Goal: Task Accomplishment & Management: Use online tool/utility

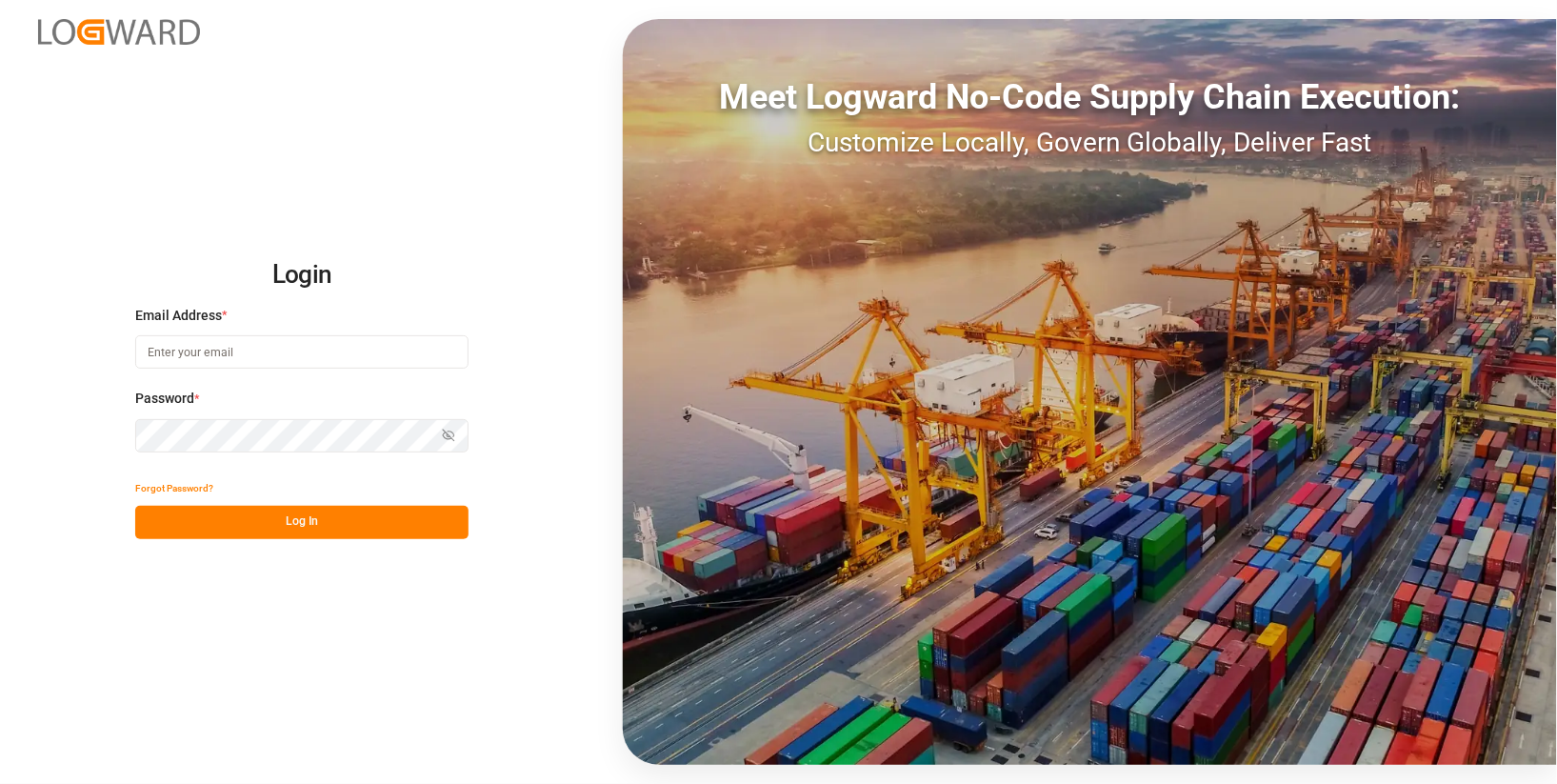
click at [229, 350] on input at bounding box center [302, 352] width 334 height 33
click at [535, 246] on div "Login Email Address * Password * Show password Forgot Password? Log In Meet Log…" at bounding box center [778, 392] width 1557 height 784
click at [408, 351] on input at bounding box center [302, 352] width 334 height 33
click at [0, 783] on com-1password-button at bounding box center [0, 784] width 0 height 0
type input "anke.fleischer@logward.com"
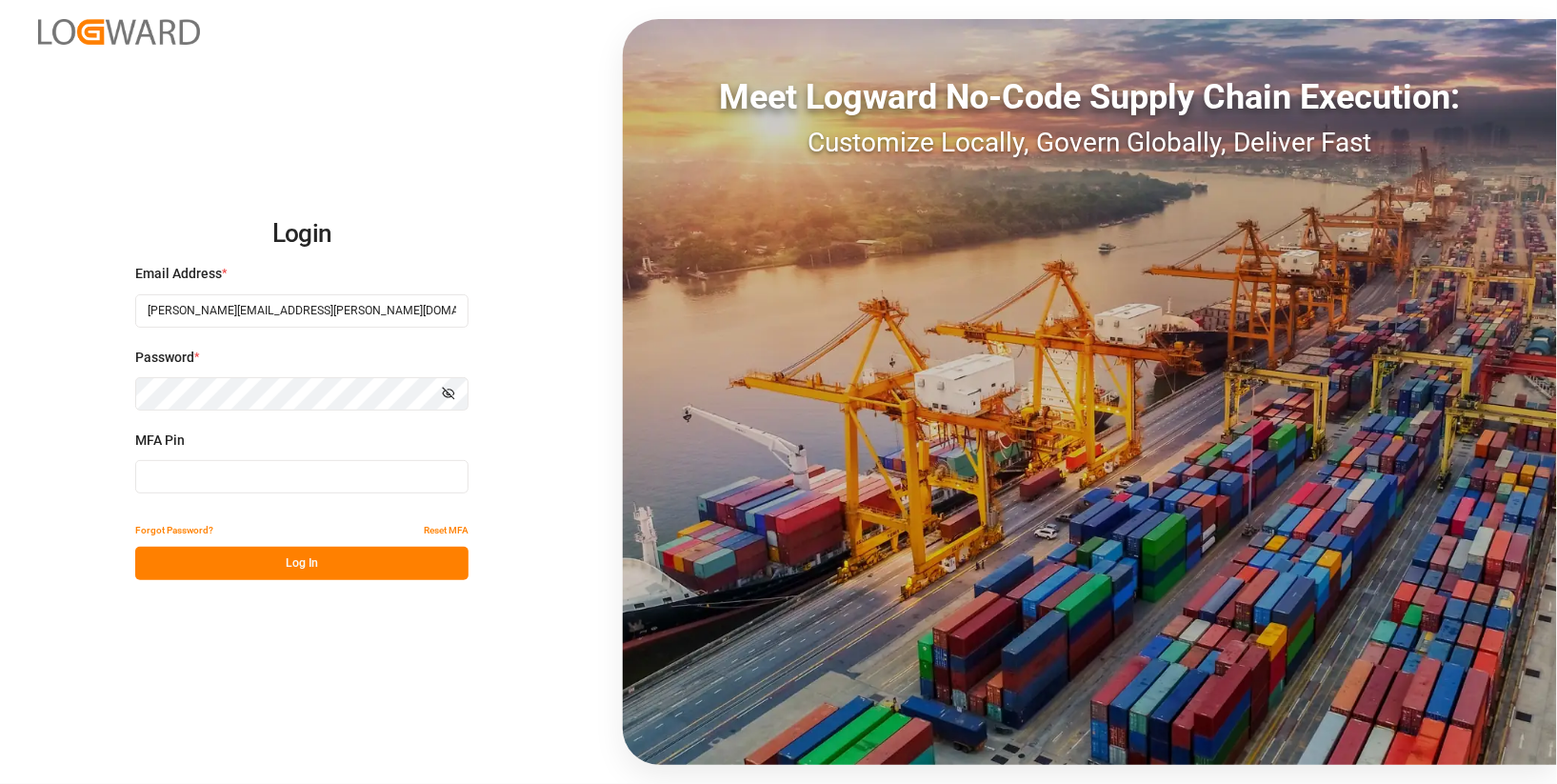
click at [238, 484] on input at bounding box center [302, 476] width 334 height 33
type input "510609"
click at [307, 575] on button "Log In" at bounding box center [302, 563] width 334 height 33
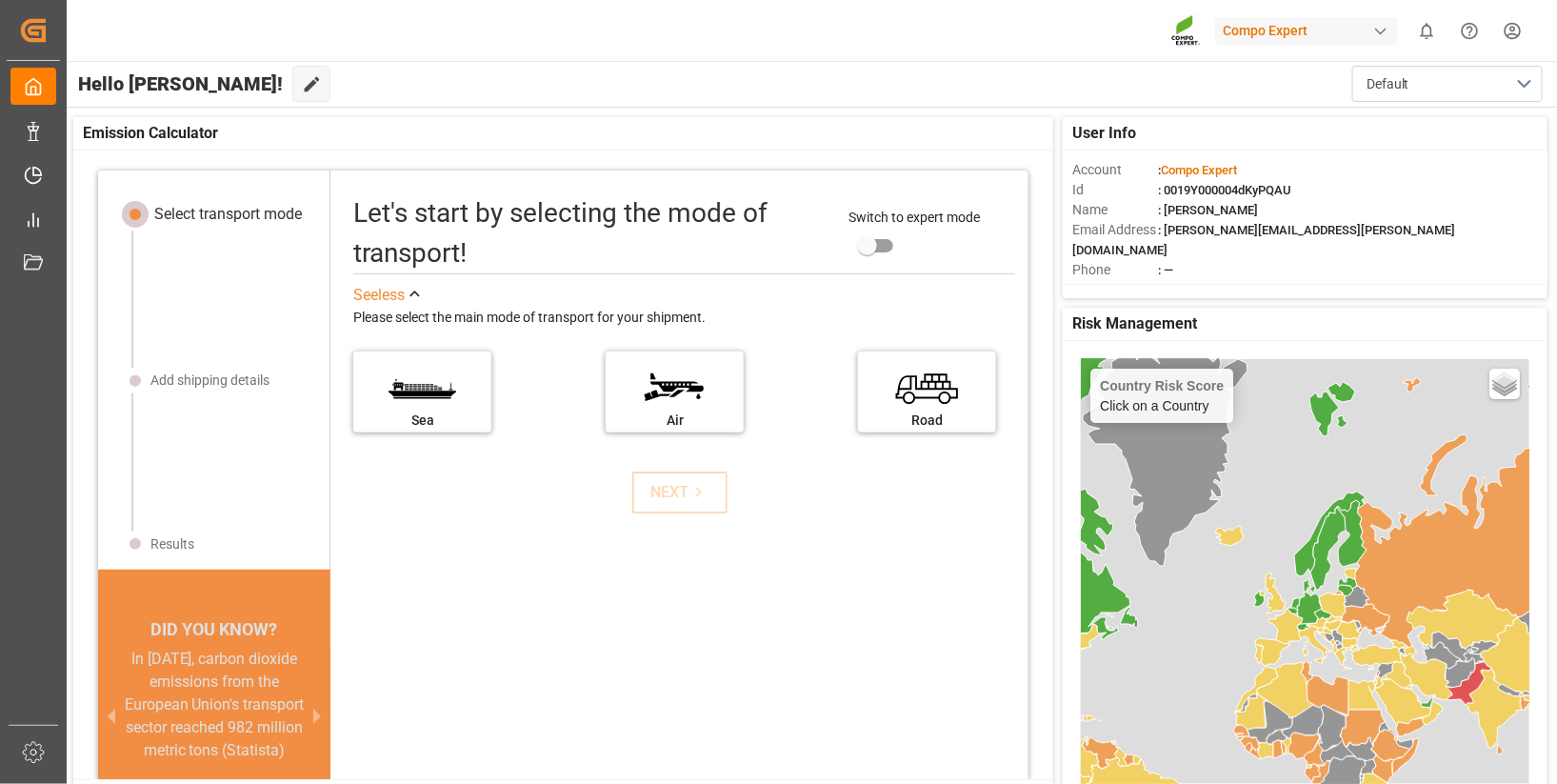
click at [1247, 35] on div "Compo Expert" at bounding box center [1306, 30] width 183 height 28
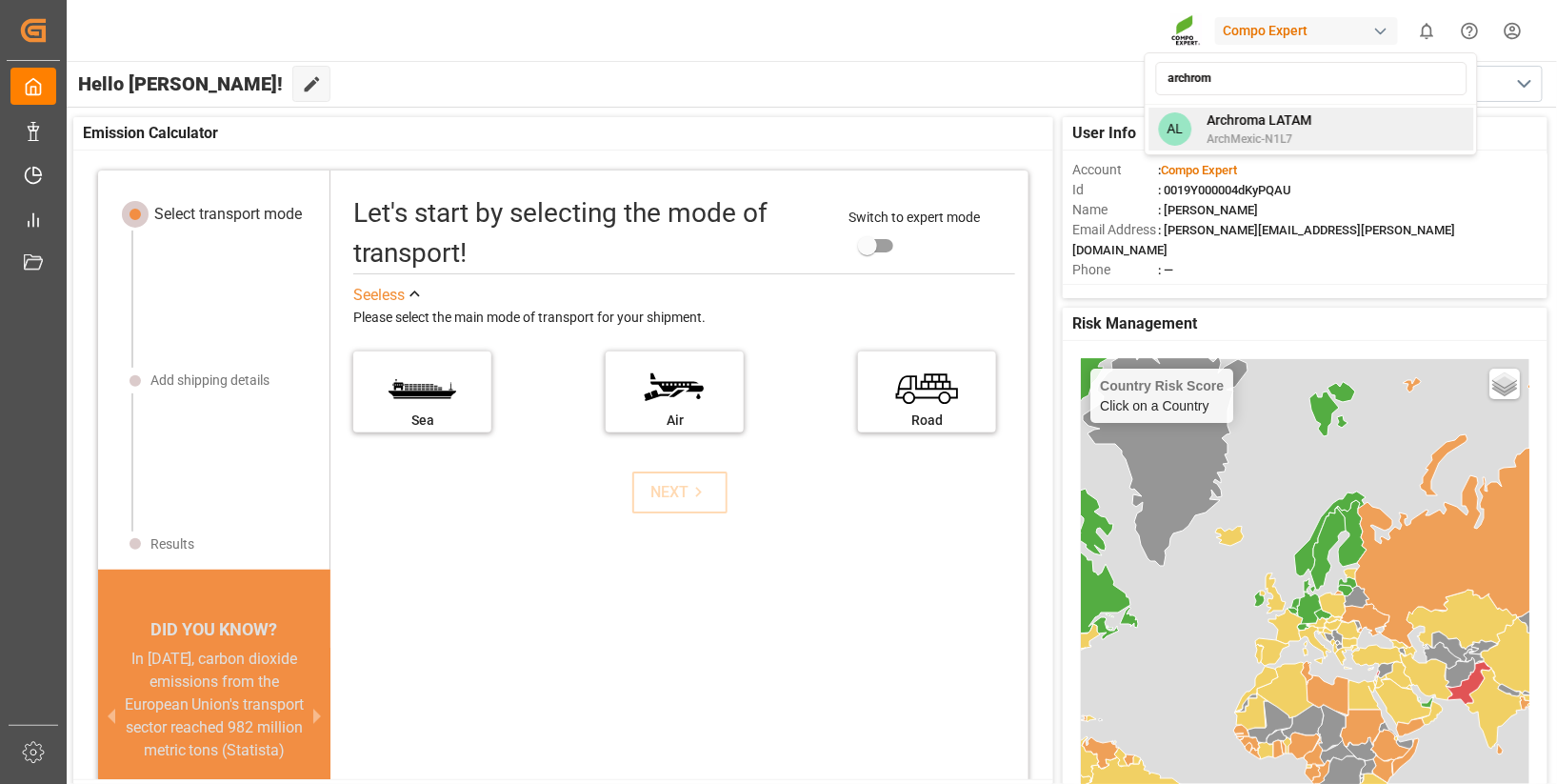
type input "archrom"
click at [1269, 129] on span "Archroma LATAM" at bounding box center [1259, 120] width 105 height 20
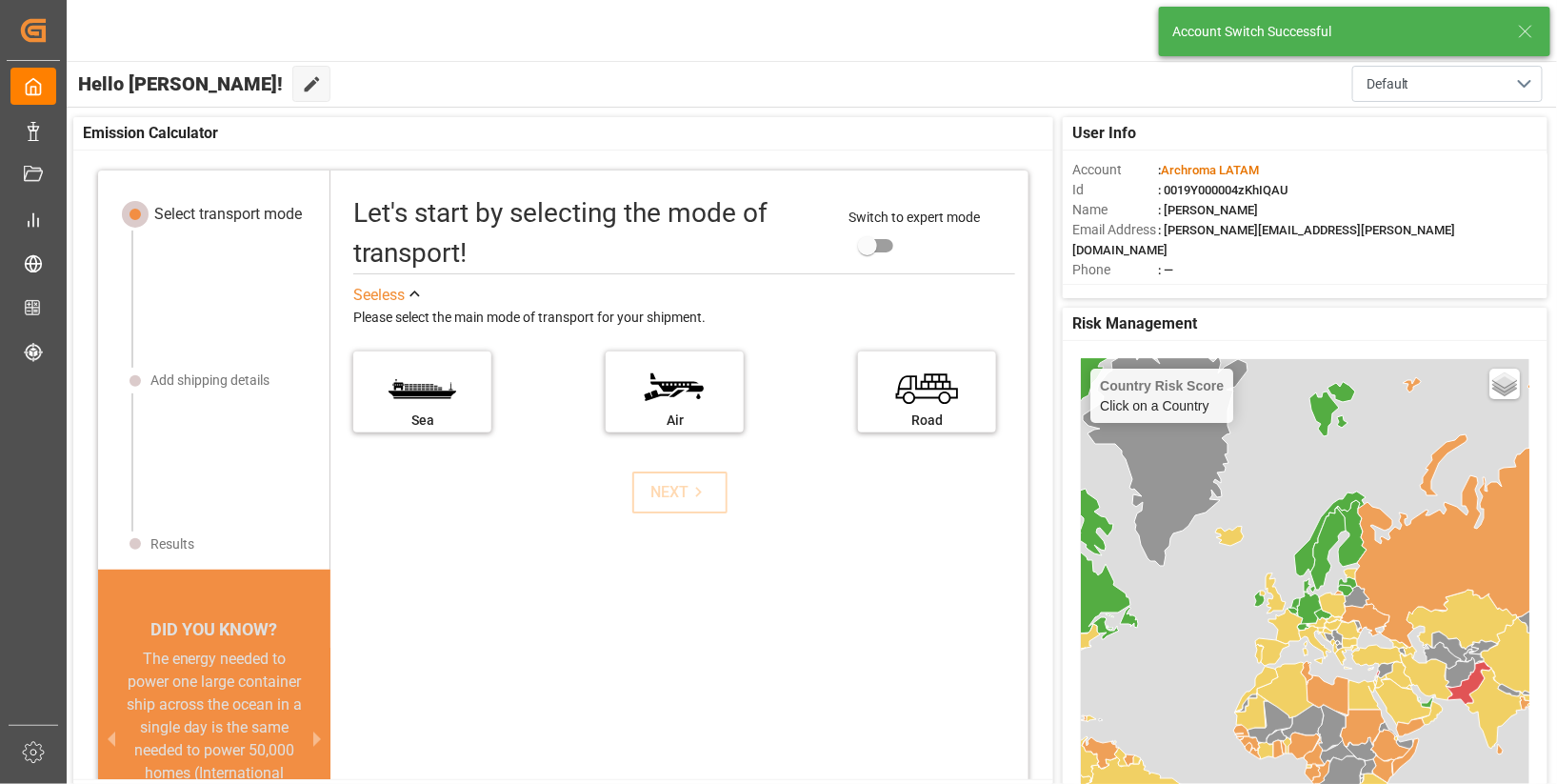
click at [1532, 39] on icon at bounding box center [1526, 31] width 23 height 23
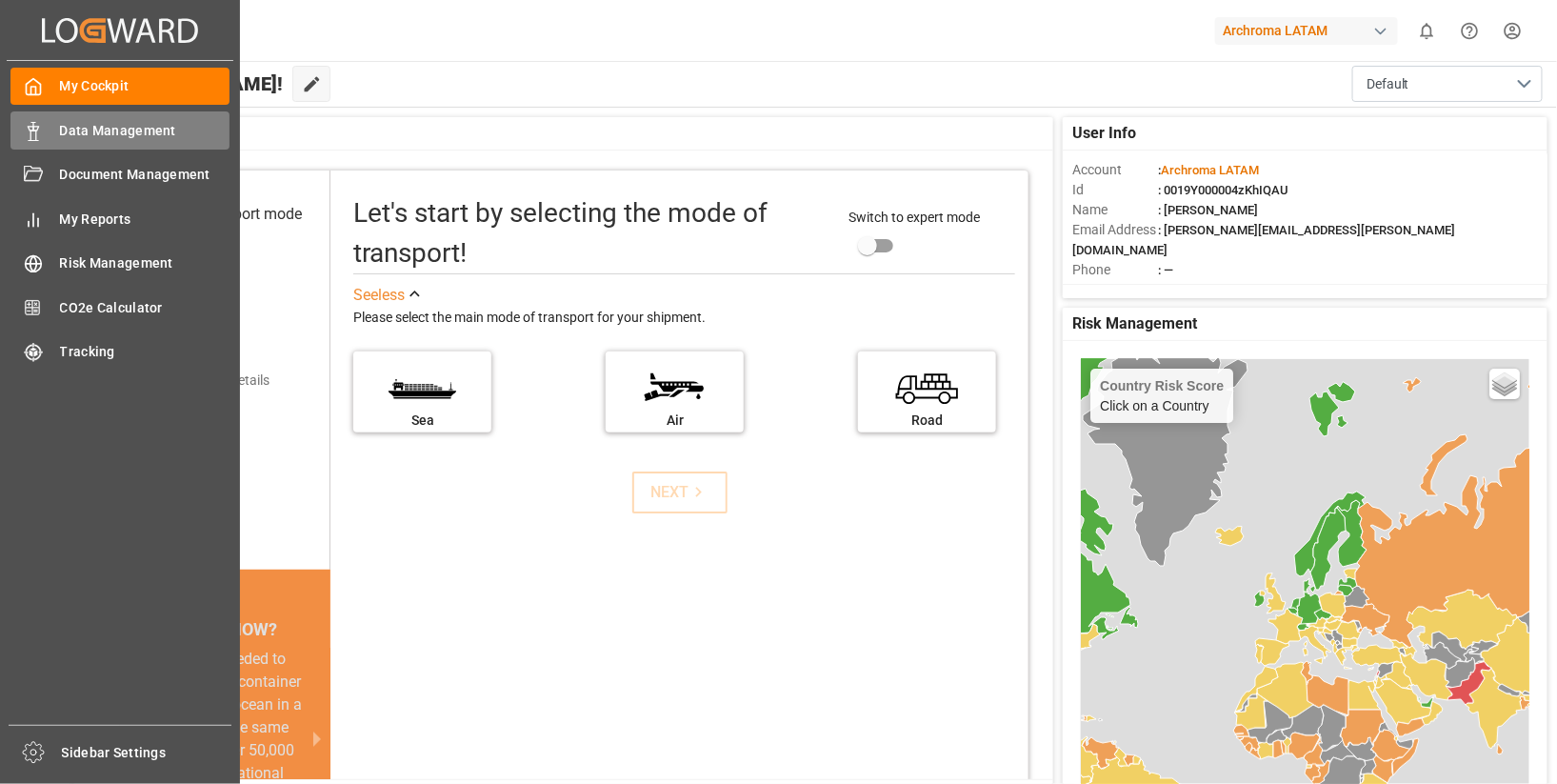
click at [119, 128] on span "Data Management" at bounding box center [145, 131] width 171 height 20
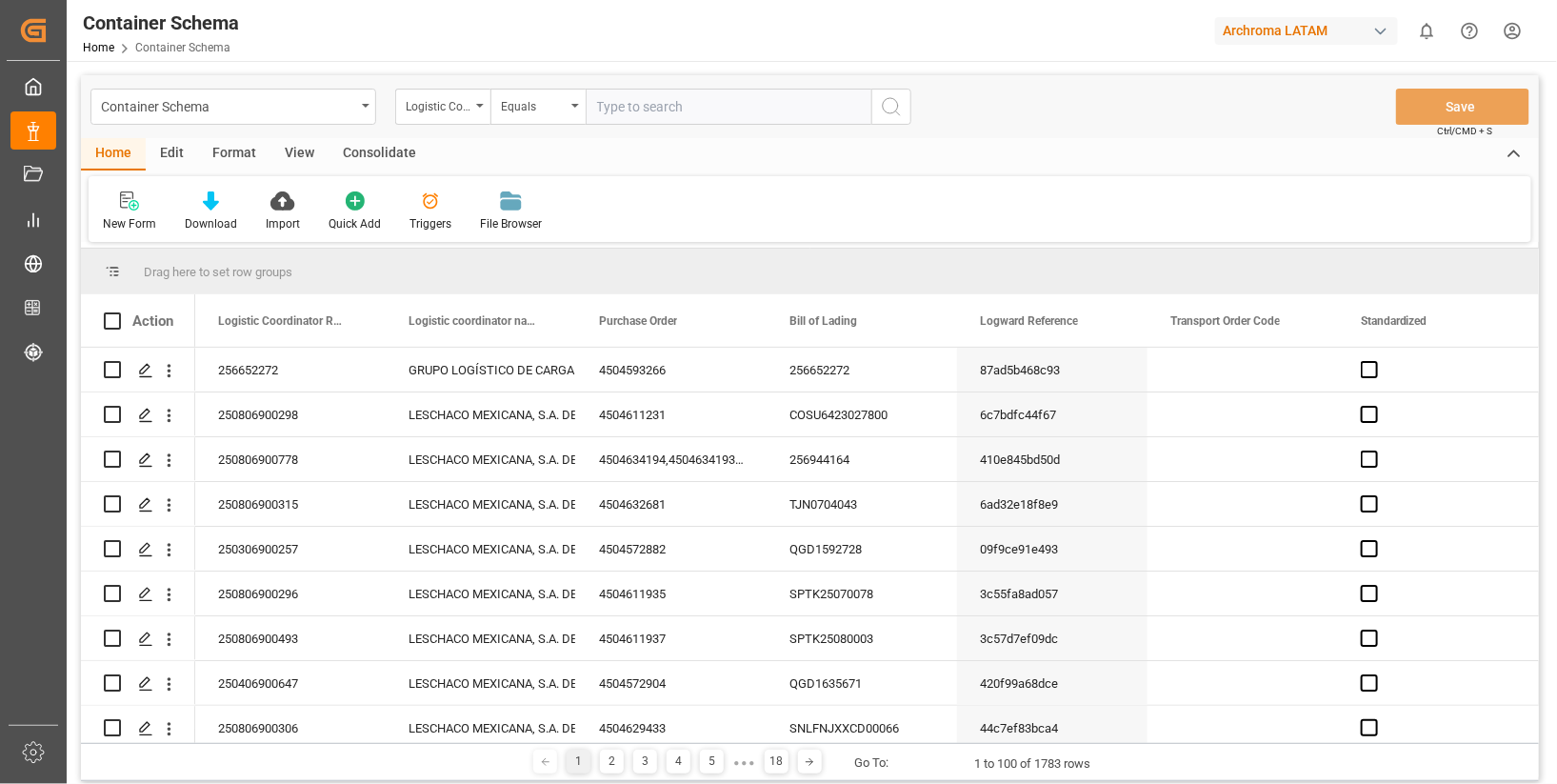
click at [169, 148] on div "Edit" at bounding box center [172, 154] width 52 height 32
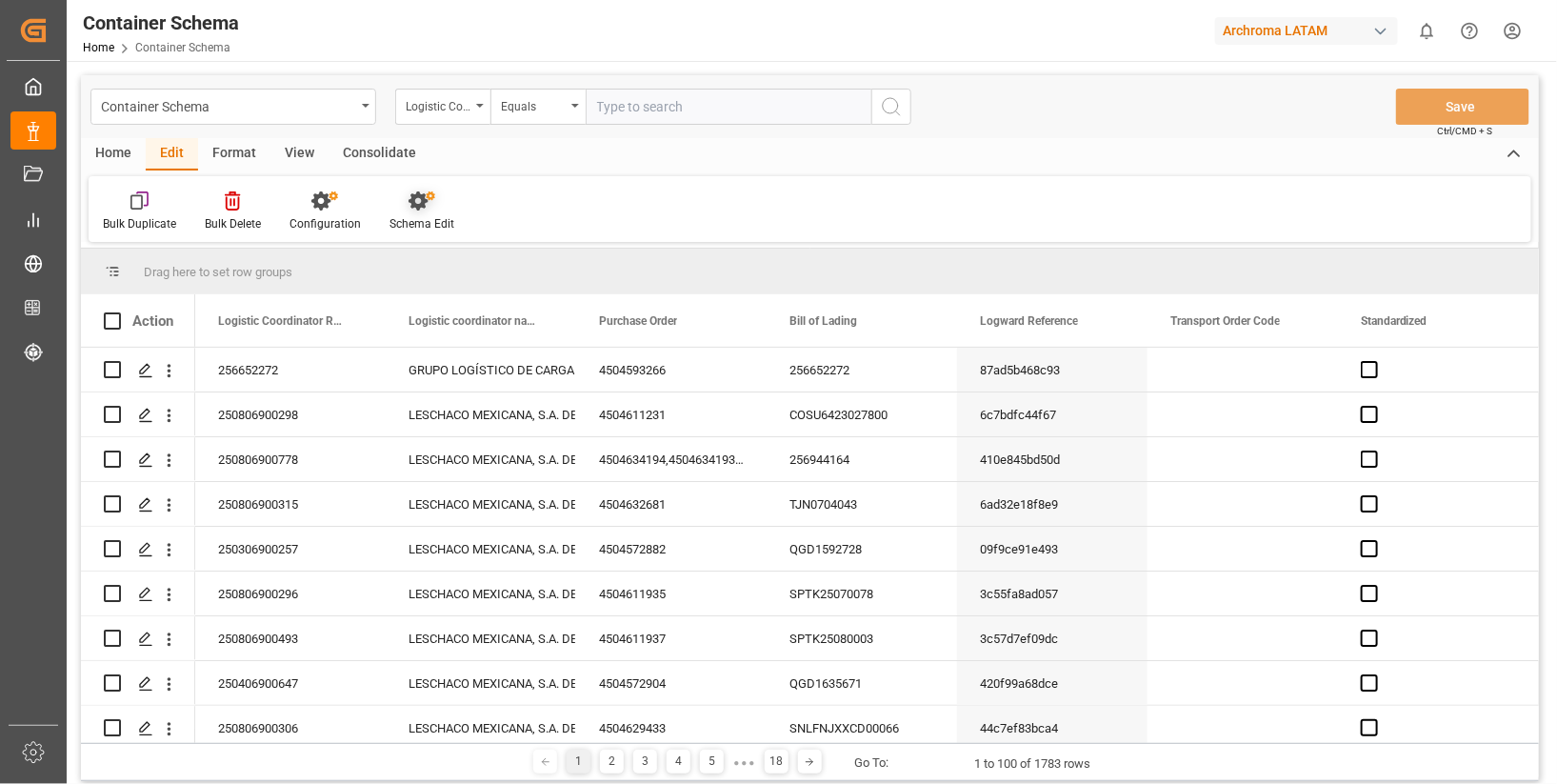
click at [425, 210] on icon at bounding box center [422, 201] width 27 height 19
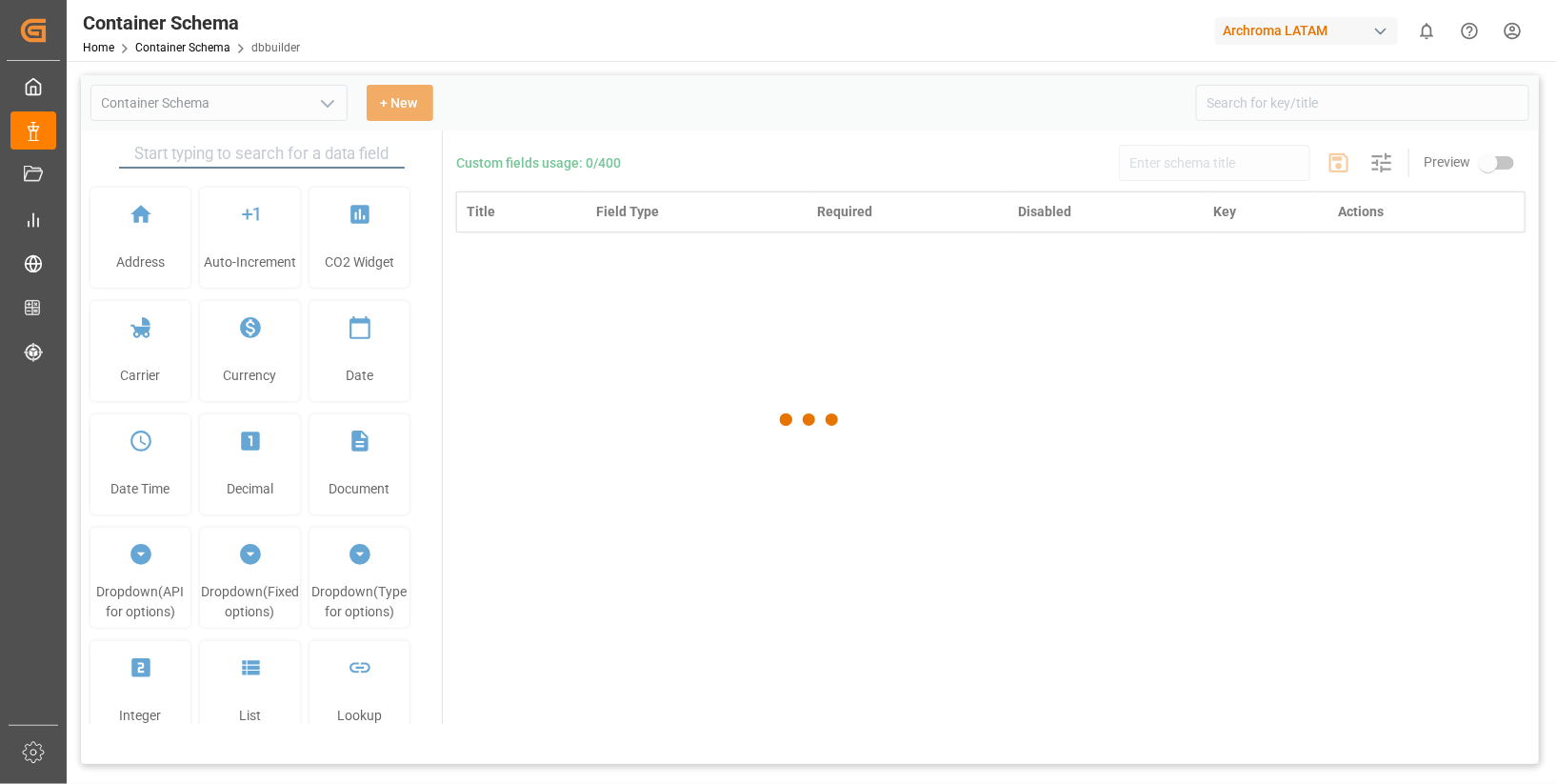
type input "Container Schema"
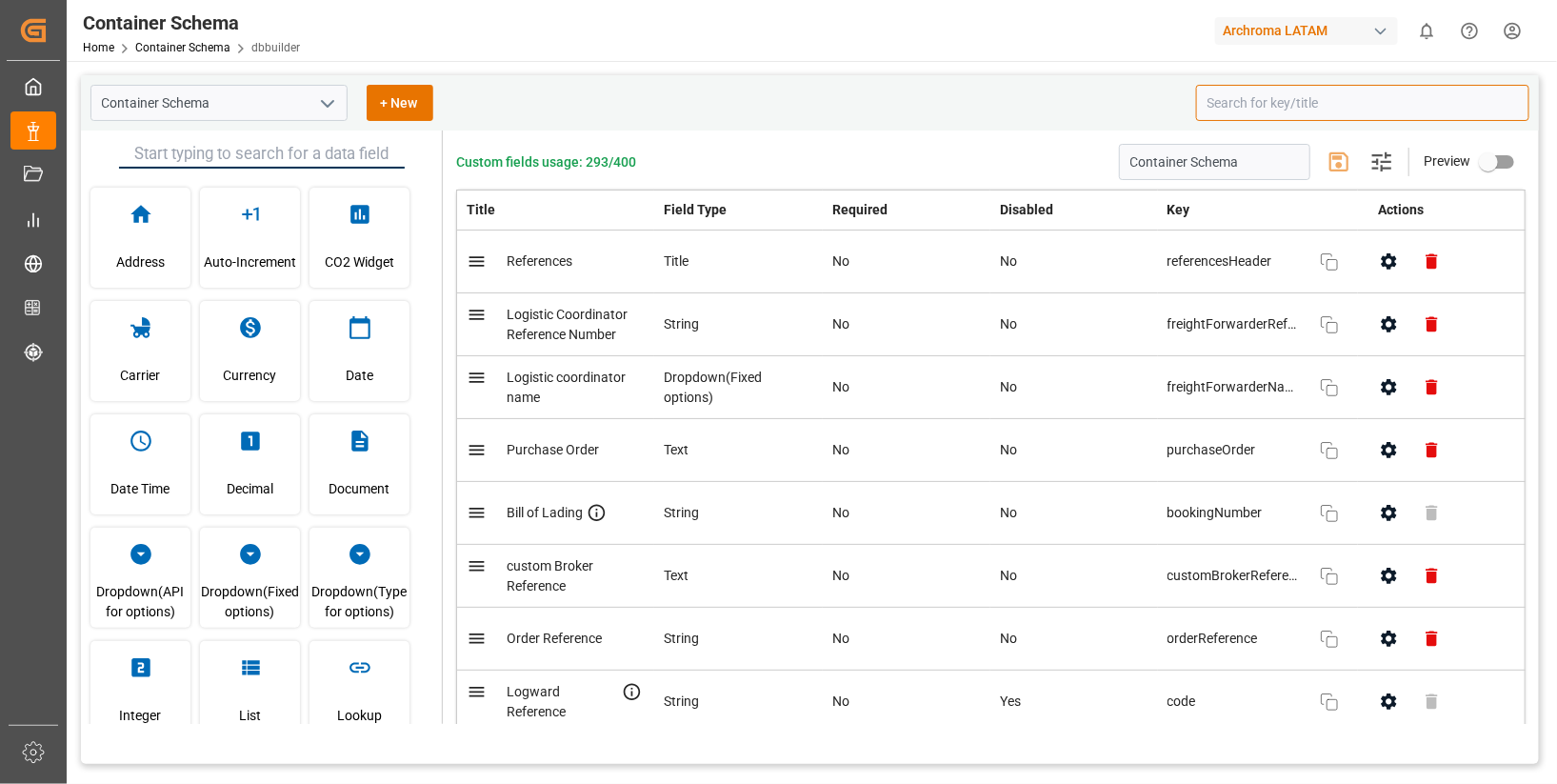
click at [1265, 105] on input at bounding box center [1363, 103] width 334 height 36
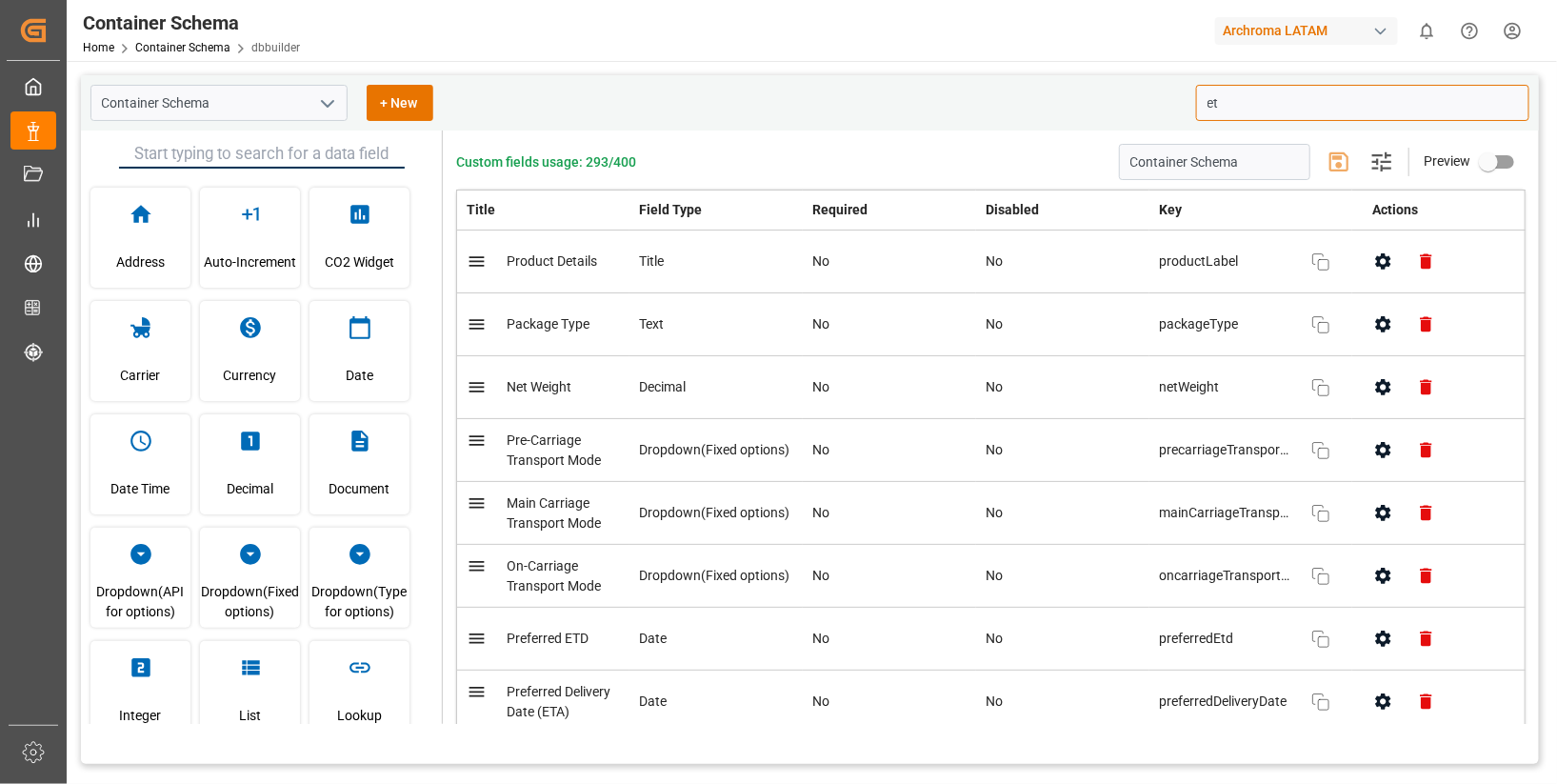
type input "etd"
